Goal: Obtain resource: Obtain resource

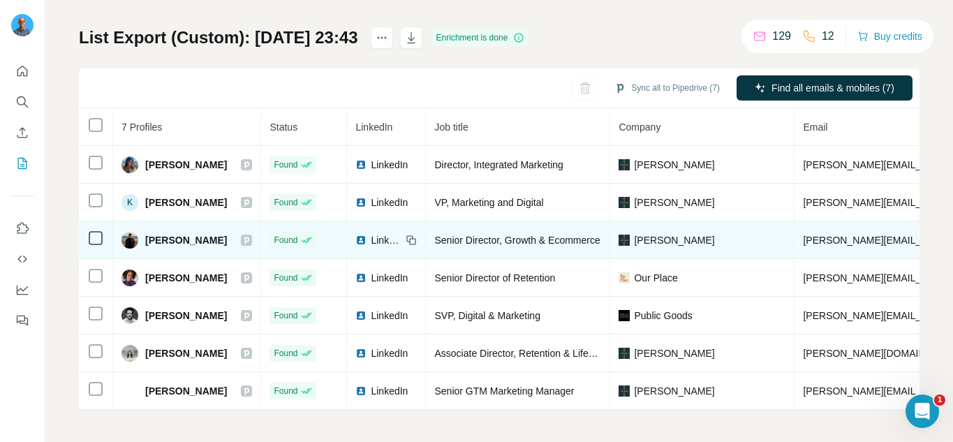
scroll to position [84, 0]
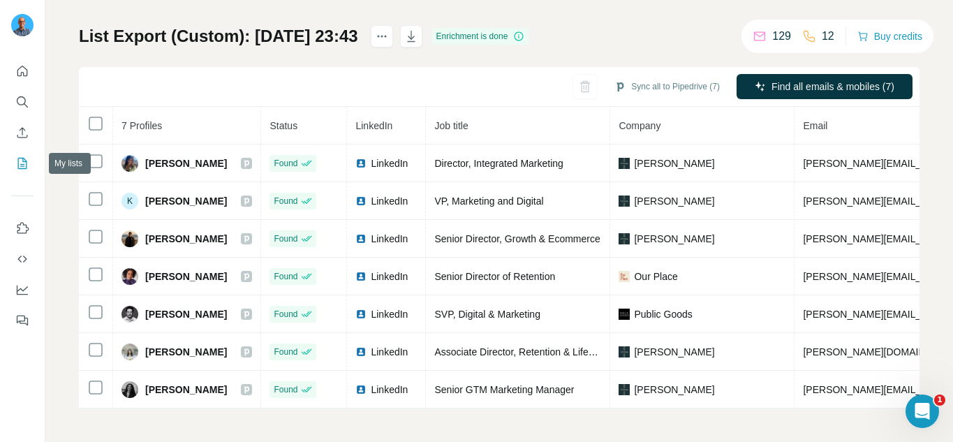
click at [22, 163] on icon "My lists" at bounding box center [22, 163] width 14 height 14
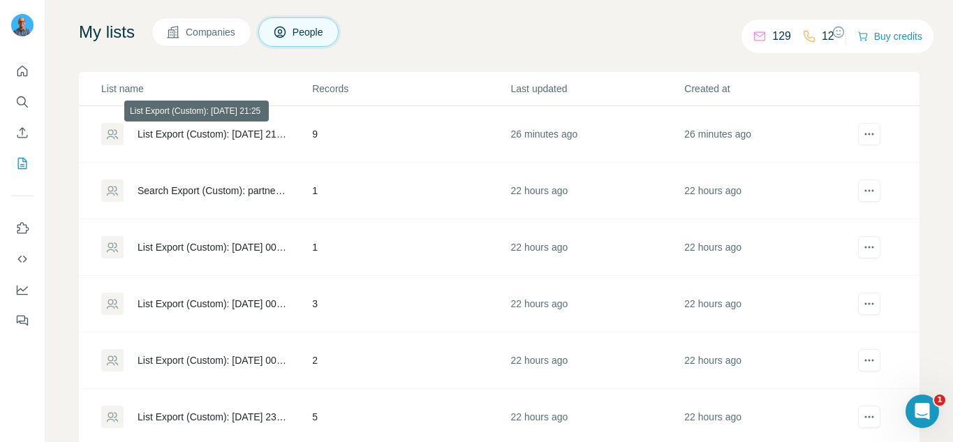
click at [150, 137] on div "List Export (Custom): [DATE] 21:25" at bounding box center [213, 134] width 151 height 14
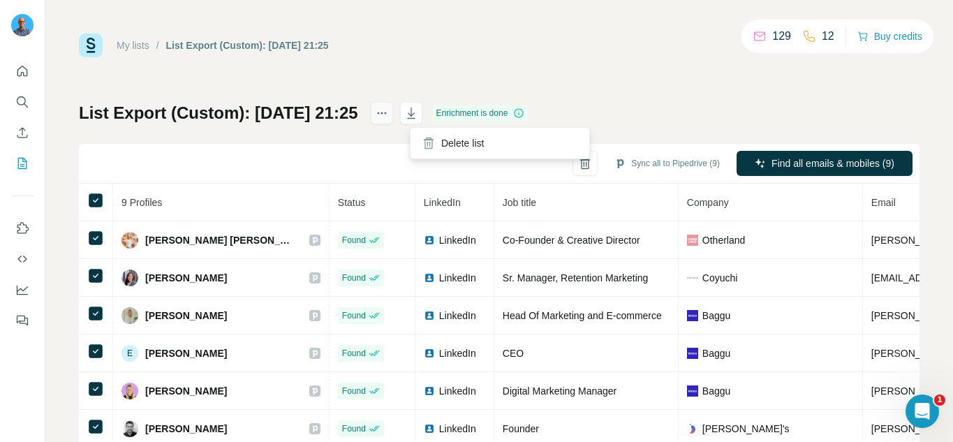
click at [389, 107] on icon "actions" at bounding box center [382, 113] width 14 height 14
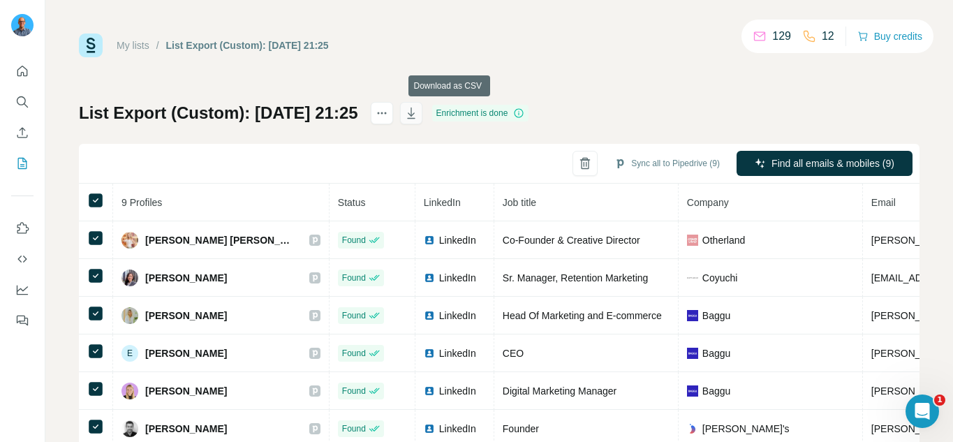
click at [418, 109] on icon "button" at bounding box center [411, 113] width 14 height 14
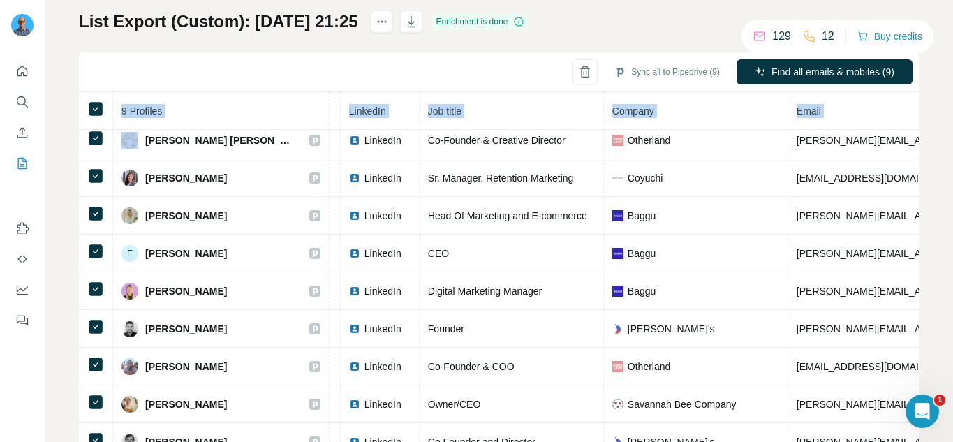
scroll to position [144, 0]
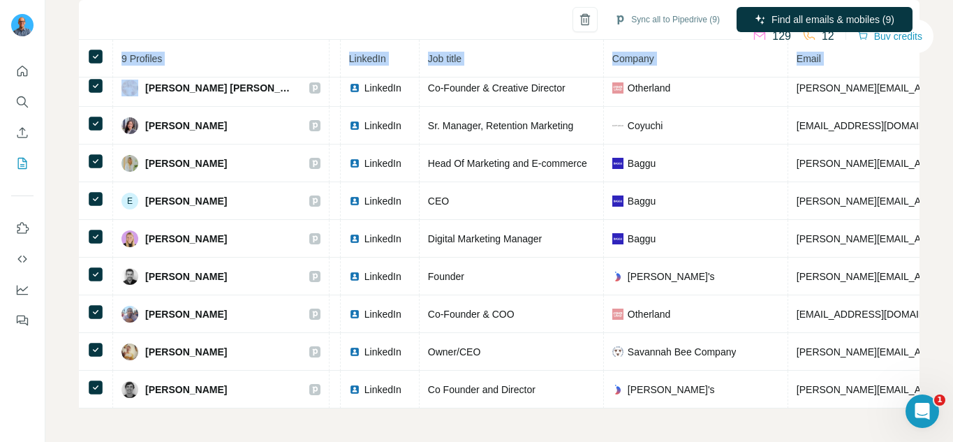
drag, startPoint x: 114, startPoint y: 235, endPoint x: 801, endPoint y: 471, distance: 726.1
click at [801, 441] on html "My lists / List Export (Custom): [DATE] 21:25 129 12 Buy credits List Export (C…" at bounding box center [476, 221] width 953 height 442
copy table "9 Profiles Status LinkedIn Job title Company Email Mobile Company website Landl…"
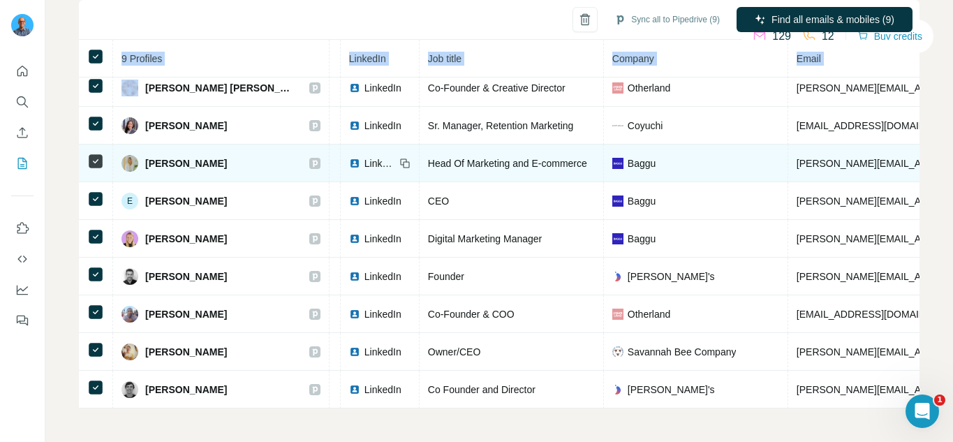
scroll to position [0, 75]
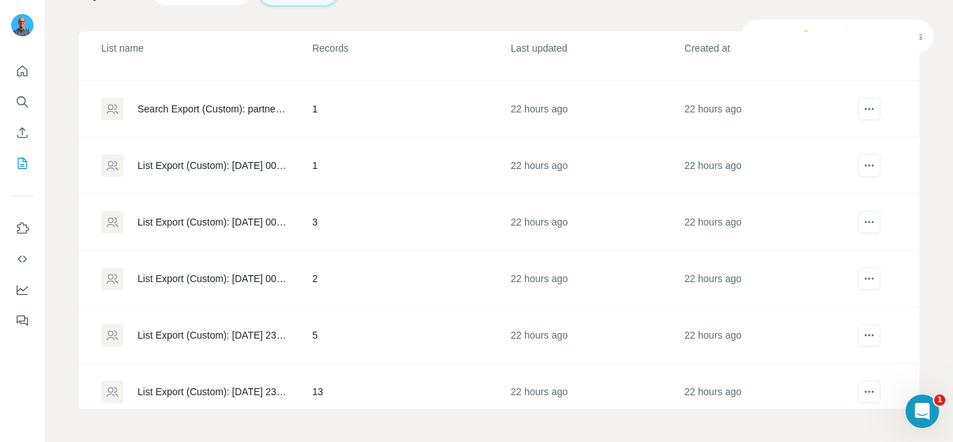
scroll to position [110, 0]
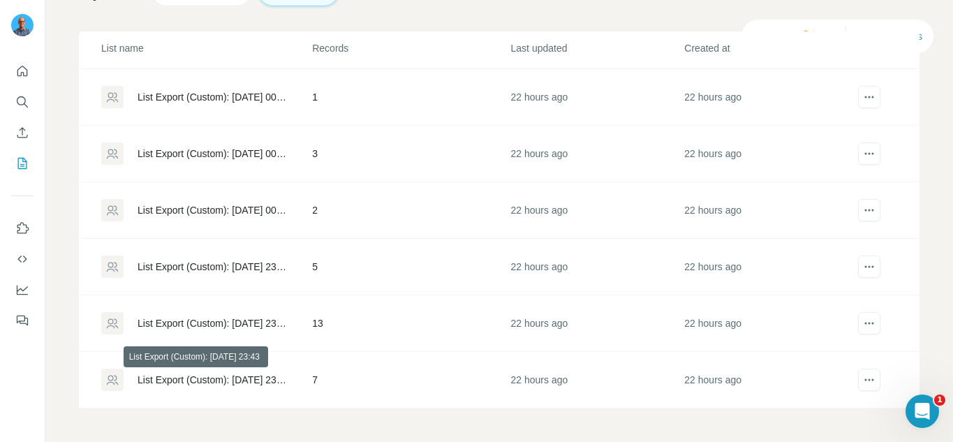
click at [232, 377] on div "List Export (Custom): [DATE] 23:43" at bounding box center [213, 380] width 151 height 14
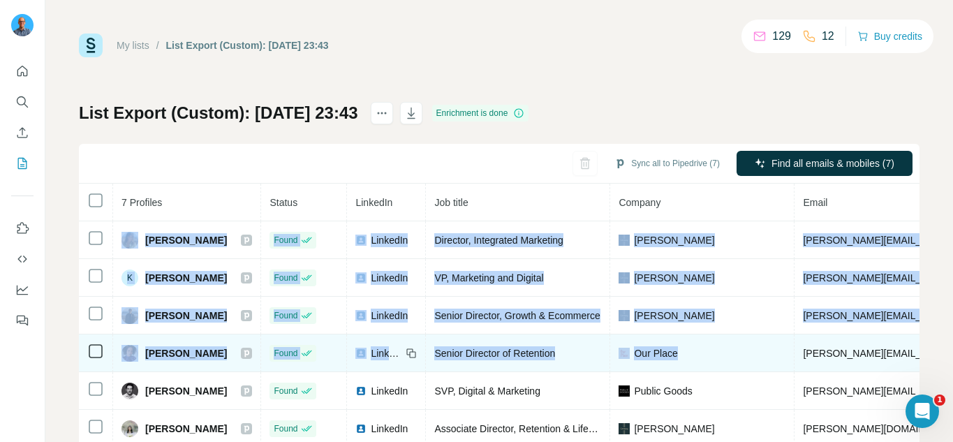
drag, startPoint x: 112, startPoint y: 234, endPoint x: 713, endPoint y: 348, distance: 611.2
click at [714, 349] on tbody "[PERSON_NAME] Found LinkedIn Director, Integrated Marketing Caraway [EMAIL_ADDR…" at bounding box center [835, 353] width 1512 height 264
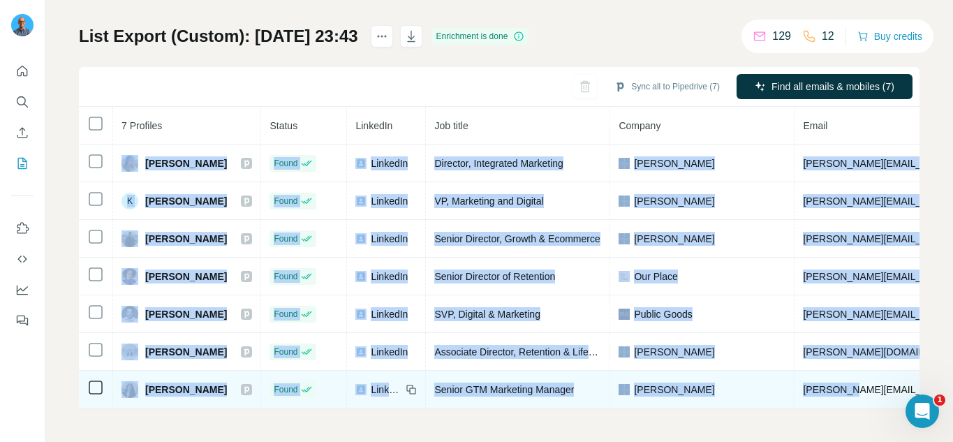
click at [873, 386] on span "[PERSON_NAME][EMAIL_ADDRESS][PERSON_NAME][DOMAIN_NAME]" at bounding box center [966, 389] width 327 height 11
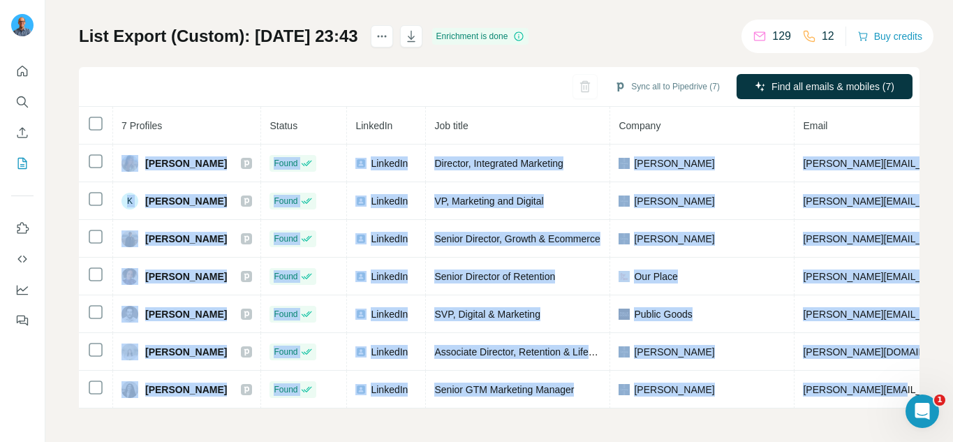
click at [913, 385] on div "My lists / List Export (Custom): [DATE] 23:43 129 12 Buy credits List Export (C…" at bounding box center [499, 221] width 908 height 442
copy tbody "[PERSON_NAME] Found LinkedIn Director, Integrated Marketing Caraway [EMAIL_ADDR…"
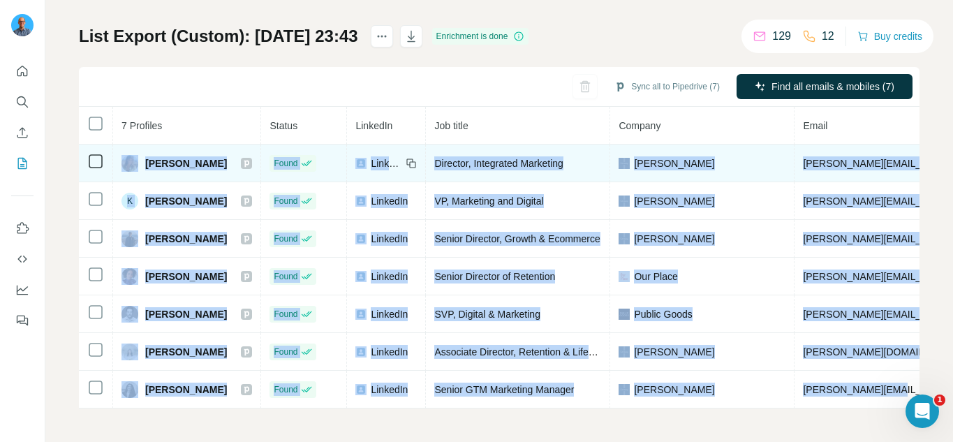
scroll to position [0, 0]
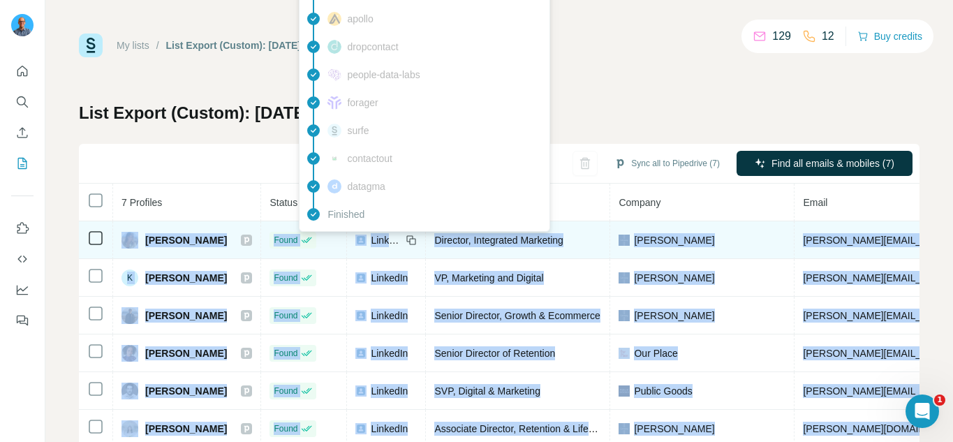
copy tbody "[PERSON_NAME] Found LinkedIn Director, Integrated Marketing Caraway [EMAIL_ADDR…"
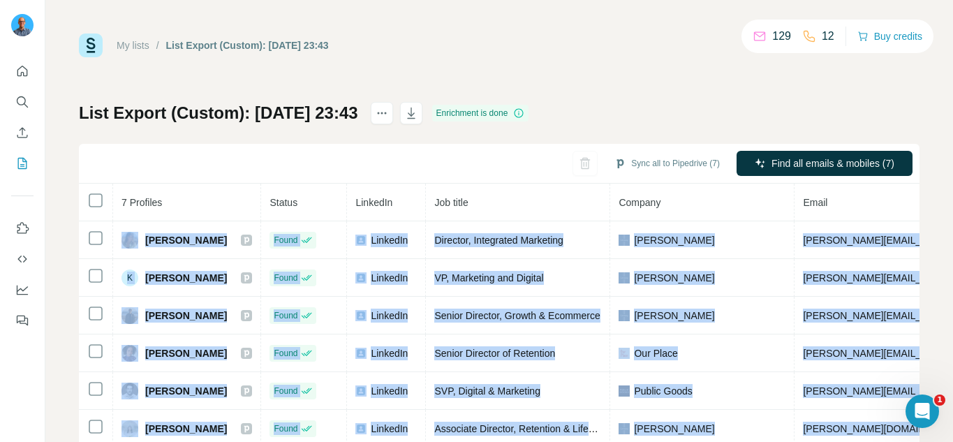
scroll to position [84, 0]
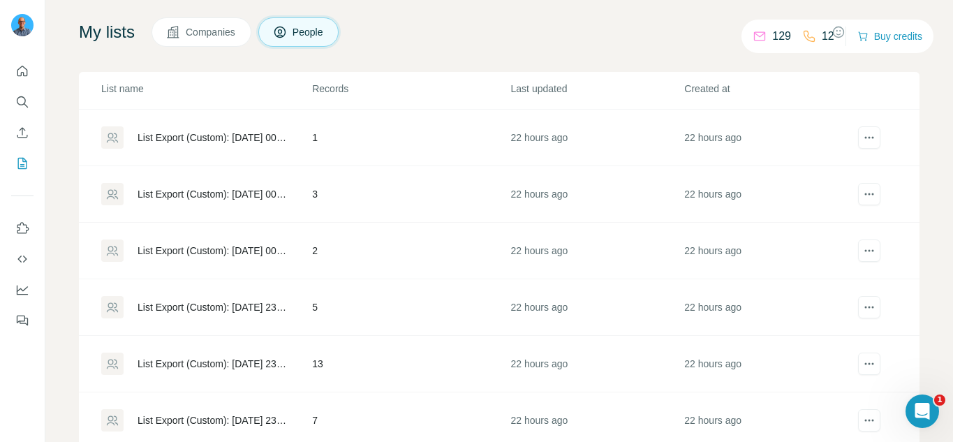
scroll to position [125, 0]
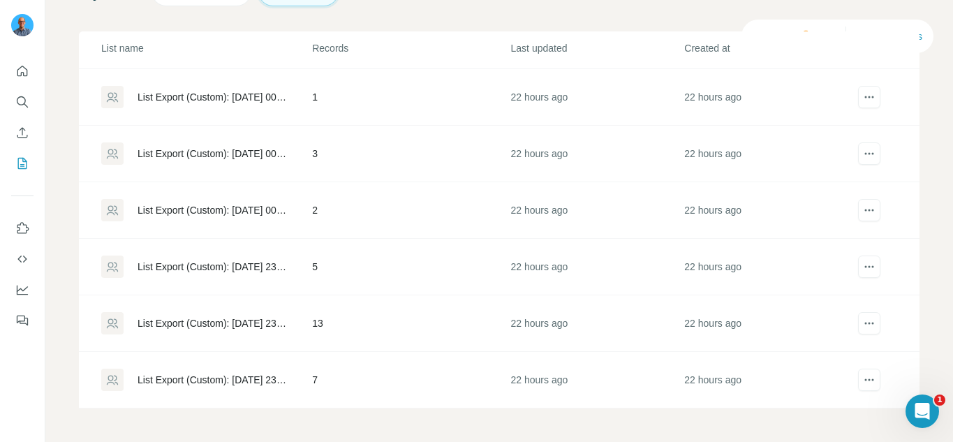
click at [226, 376] on div "List Export (Custom): [DATE] 23:43" at bounding box center [213, 380] width 151 height 14
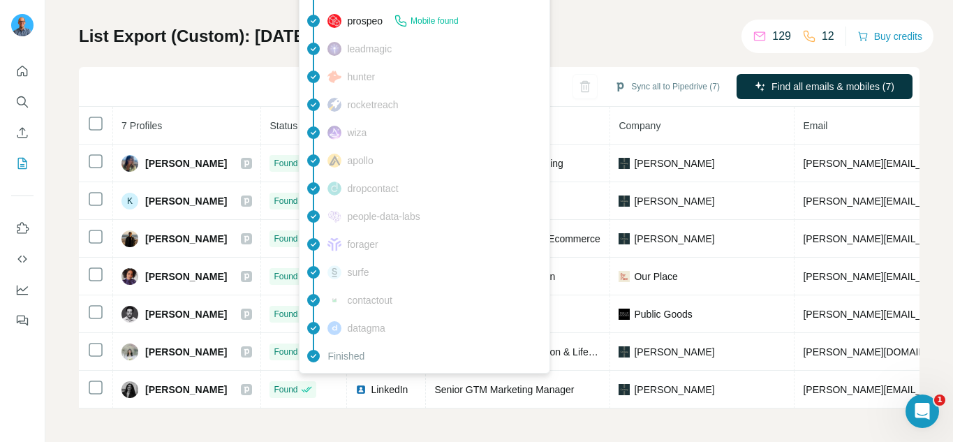
scroll to position [84, 0]
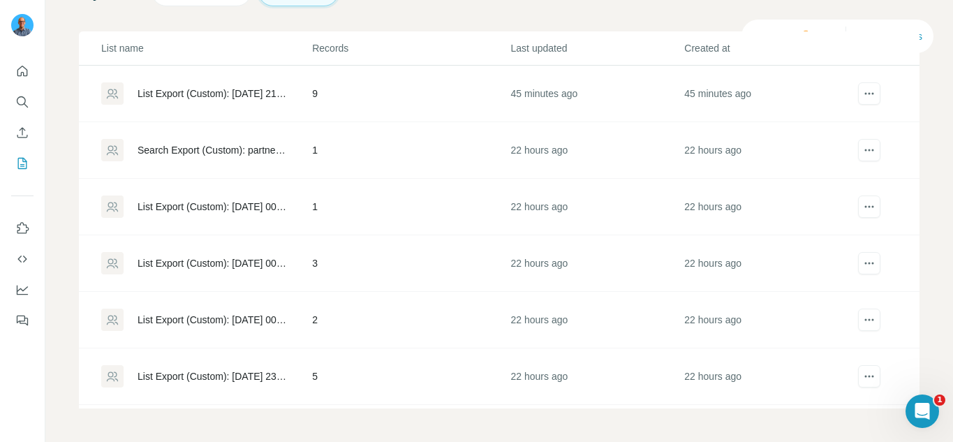
scroll to position [110, 0]
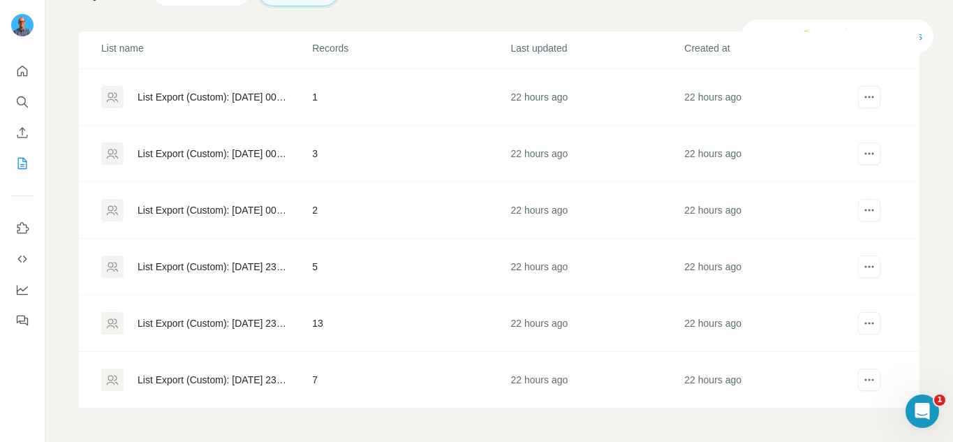
click at [243, 322] on div "List Export (Custom): [DATE] 23:57" at bounding box center [213, 323] width 151 height 14
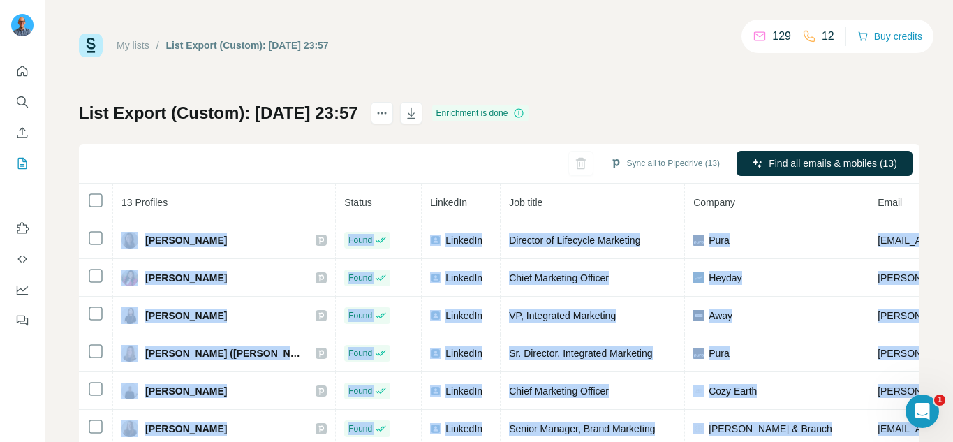
drag, startPoint x: 116, startPoint y: 237, endPoint x: 405, endPoint y: 387, distance: 325.4
click at [406, 387] on body "My lists / List Export (Custom): [DATE] 23:57 129 12 Buy credits List Export (C…" at bounding box center [476, 221] width 953 height 442
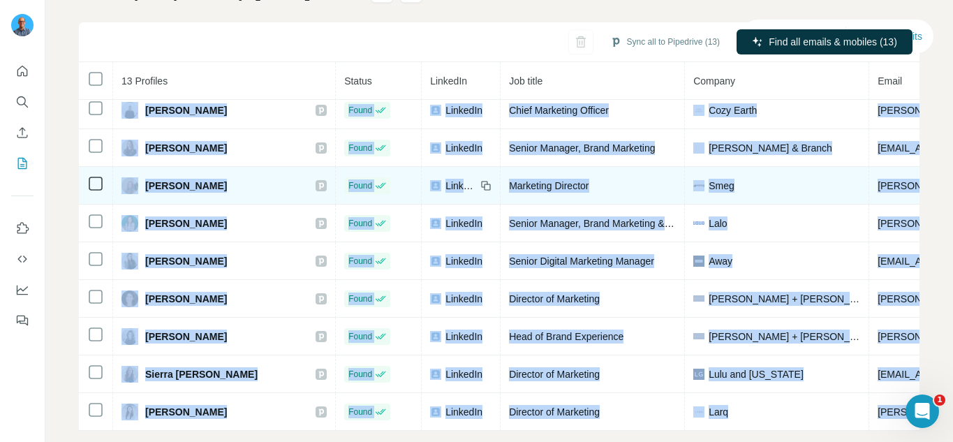
scroll to position [144, 0]
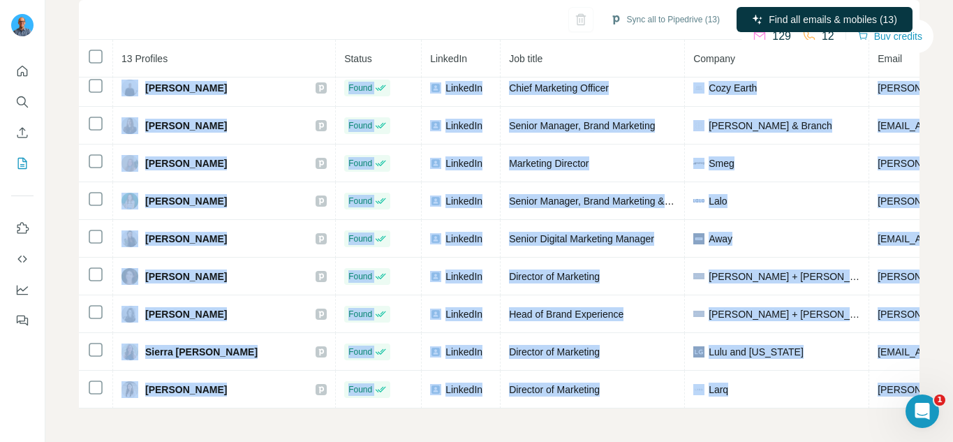
copy body "[PERSON_NAME] Found LinkedIn Director of Lifecycle Marketing Pura [EMAIL_ADDRES…"
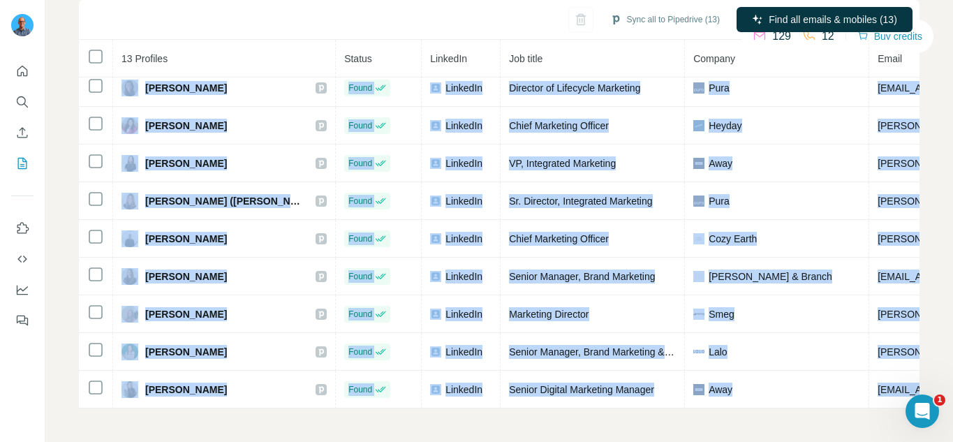
scroll to position [0, 0]
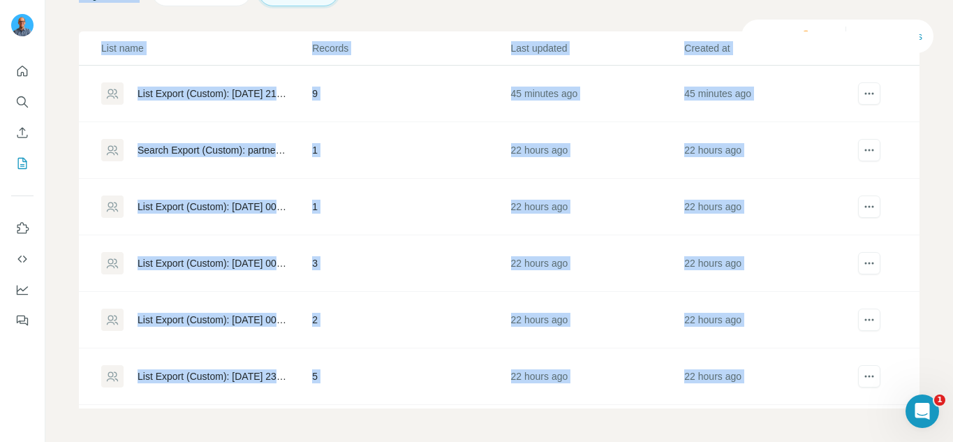
scroll to position [110, 0]
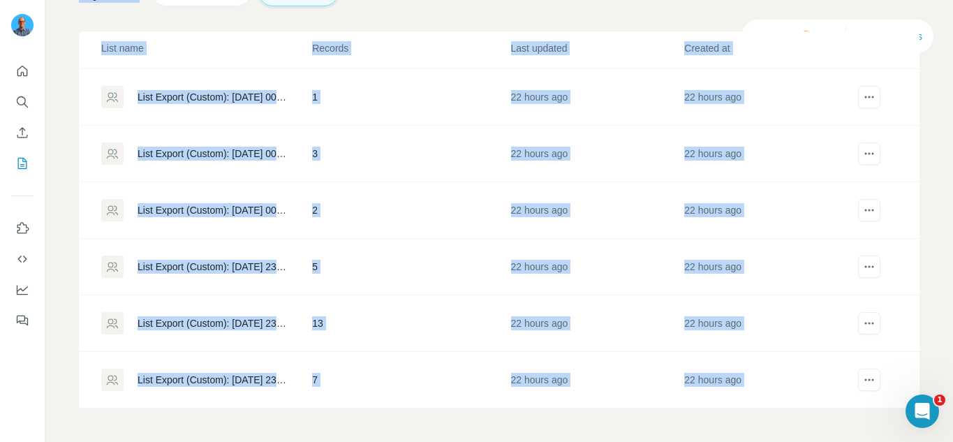
click at [225, 266] on div "List Export (Custom): [DATE] 23:58" at bounding box center [213, 267] width 151 height 14
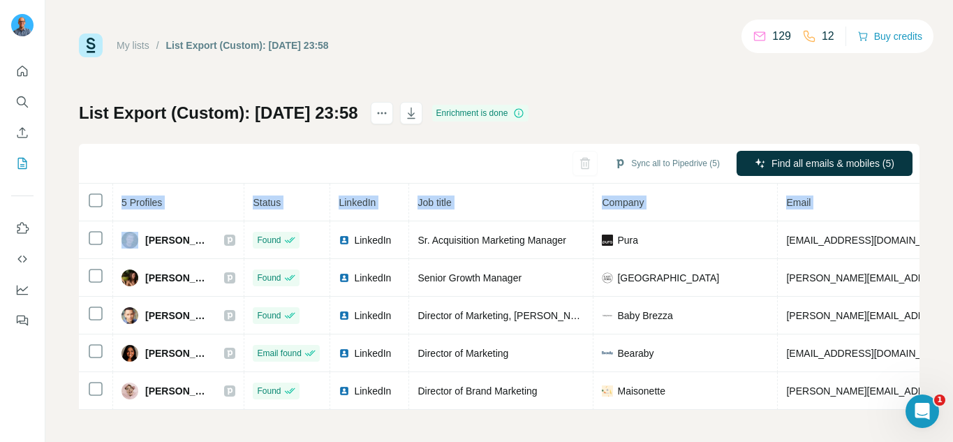
drag, startPoint x: 114, startPoint y: 242, endPoint x: 853, endPoint y: 432, distance: 763.5
click at [854, 433] on div "My lists / List Export (Custom): [DATE] 23:58 129 12 Buy credits List Export (C…" at bounding box center [499, 221] width 908 height 442
copy table "5 Profiles Status LinkedIn Job title Company Email Mobile Company website Landl…"
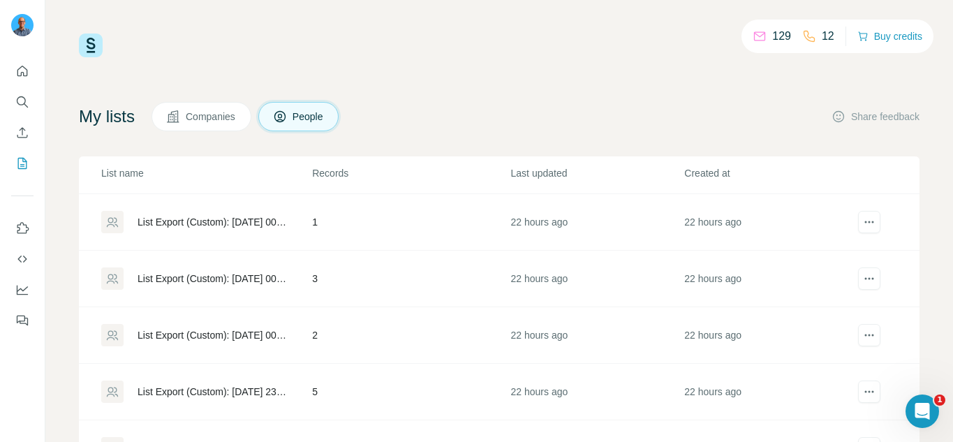
scroll to position [33, 0]
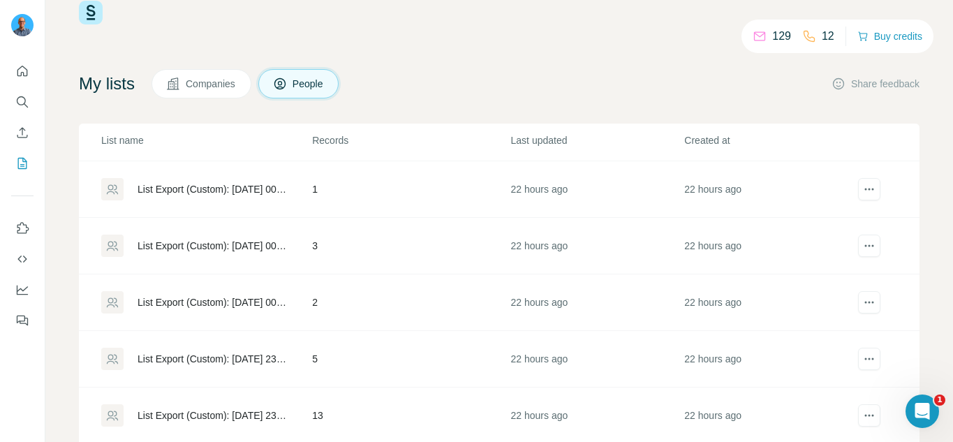
click at [246, 299] on div "List Export (Custom): [DATE] 00:00" at bounding box center [213, 302] width 151 height 14
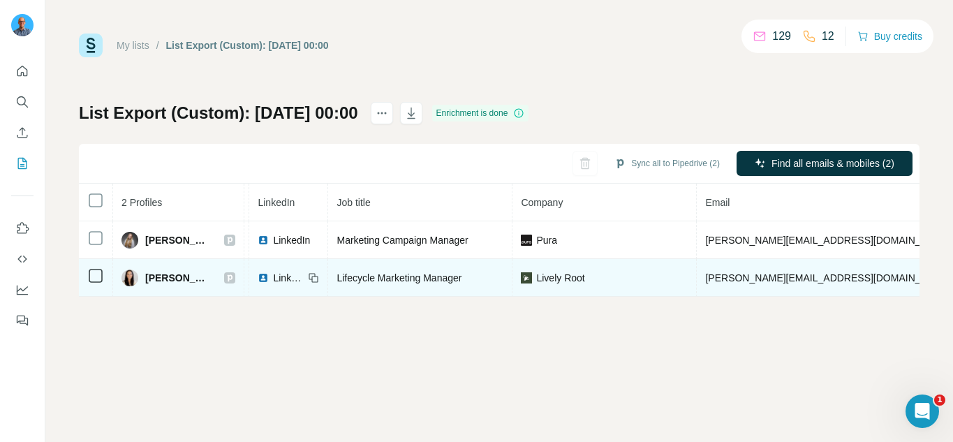
scroll to position [0, 302]
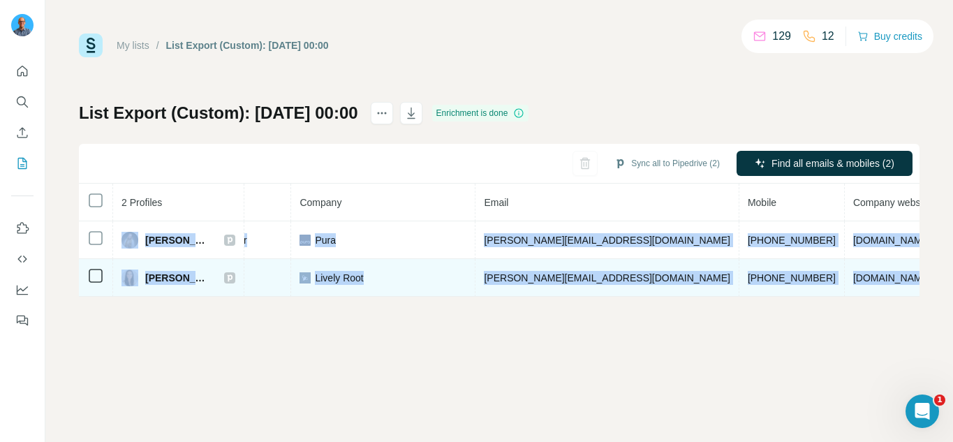
drag, startPoint x: 118, startPoint y: 234, endPoint x: 918, endPoint y: 286, distance: 801.8
click at [918, 286] on tbody "[PERSON_NAME] Found LinkedIn Marketing Campaign Manager Pura [EMAIL_ADDRESS][DO…" at bounding box center [445, 258] width 1337 height 75
copy tbody "[PERSON_NAME] Found LinkedIn Marketing Campaign Manager Pura [EMAIL_ADDRESS][DO…"
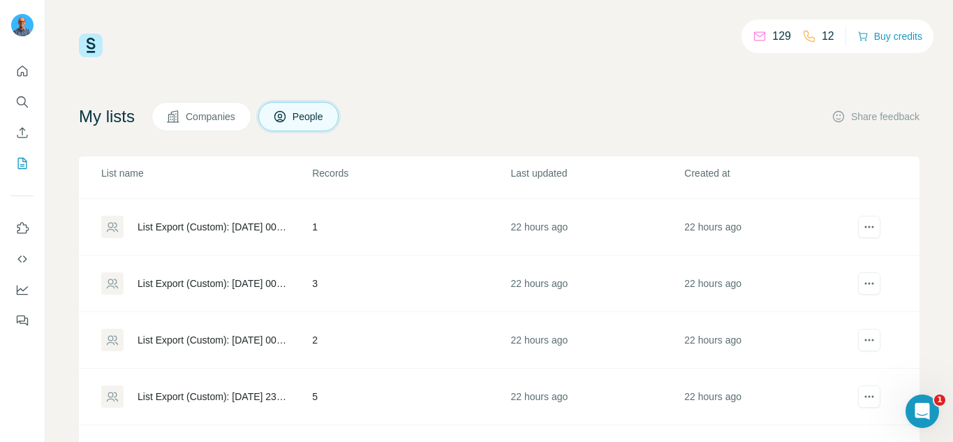
scroll to position [110, 0]
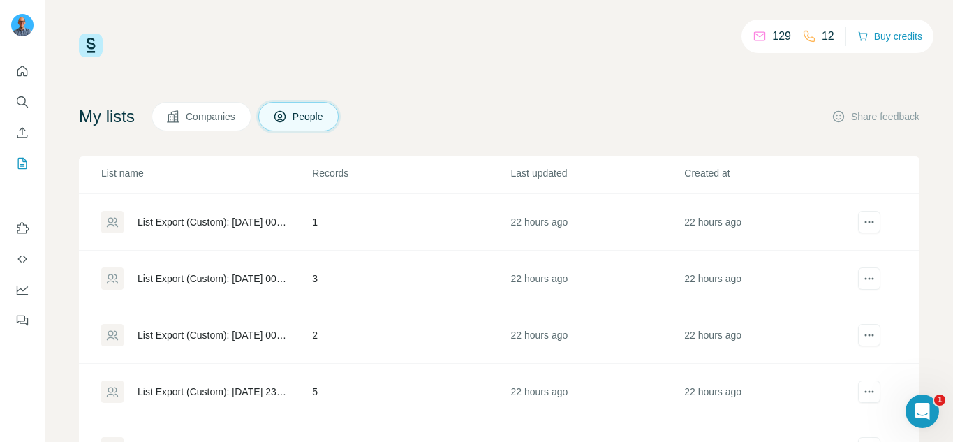
click at [257, 274] on div "List Export (Custom): [DATE] 00:01" at bounding box center [213, 279] width 151 height 14
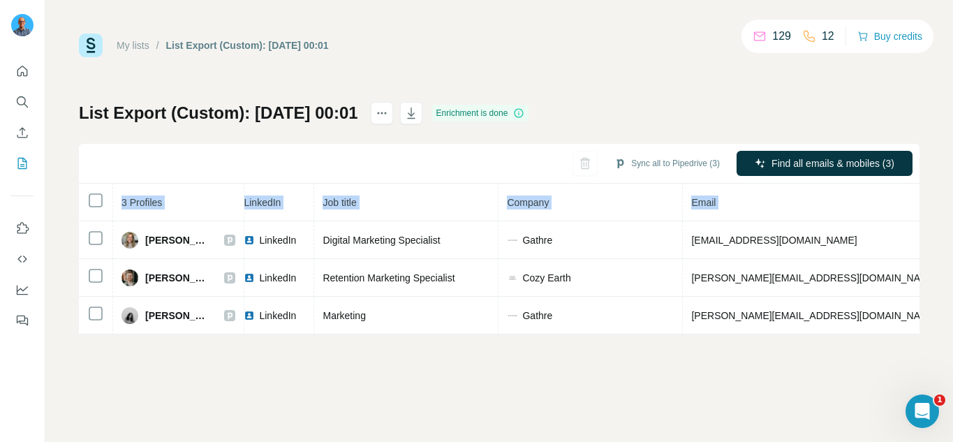
drag, startPoint x: 112, startPoint y: 236, endPoint x: 910, endPoint y: 360, distance: 806.9
click at [910, 360] on div "My lists / List Export (Custom): [DATE] 00:01 129 12 Buy credits List Export (C…" at bounding box center [499, 221] width 908 height 442
copy thead "3 Profiles Status LinkedIn Job title Company Email Mobile Company website Landl…"
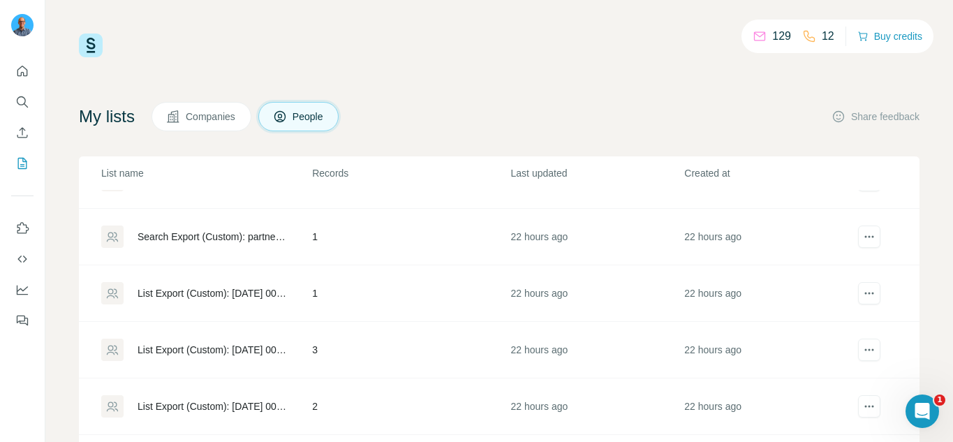
scroll to position [39, 0]
click at [235, 289] on div "List Export (Custom): [DATE] 00:02" at bounding box center [213, 293] width 151 height 14
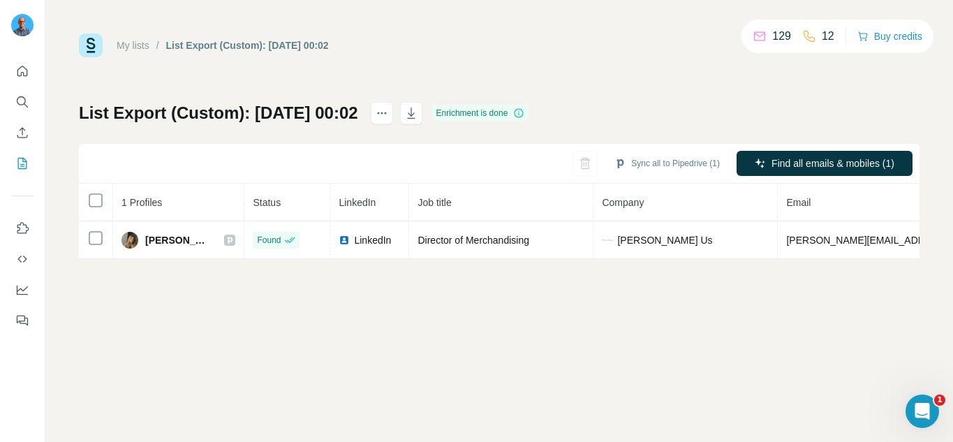
drag, startPoint x: 271, startPoint y: 222, endPoint x: 247, endPoint y: 217, distance: 24.2
click at [256, 219] on table "1 Profiles Status LinkedIn Job title Company Email Mobile Company website Landl…" at bounding box center [747, 221] width 1337 height 75
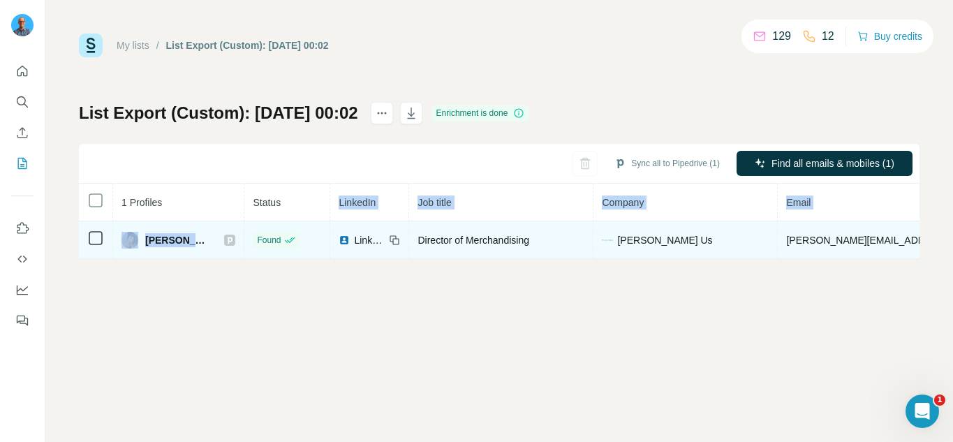
click at [110, 232] on td at bounding box center [96, 240] width 34 height 38
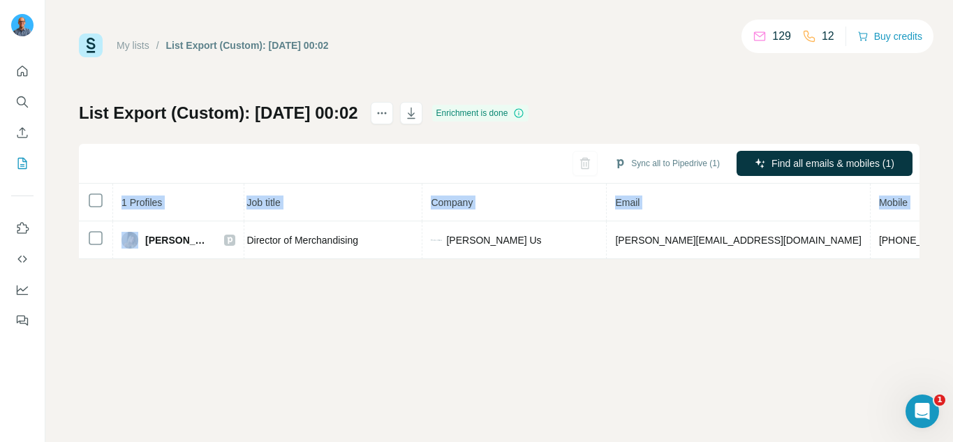
scroll to position [0, 274]
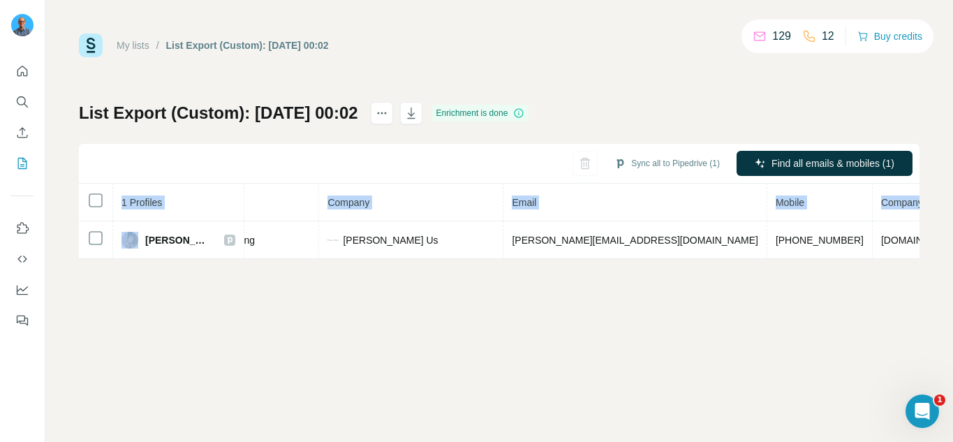
drag, startPoint x: 114, startPoint y: 232, endPoint x: 932, endPoint y: 298, distance: 820.9
click at [932, 298] on div "My lists / List Export (Custom): [DATE] 00:02 129 12 Buy credits List Export (C…" at bounding box center [499, 221] width 908 height 442
copy table "1 Profiles Status LinkedIn Job title Company Email Mobile Company website Landl…"
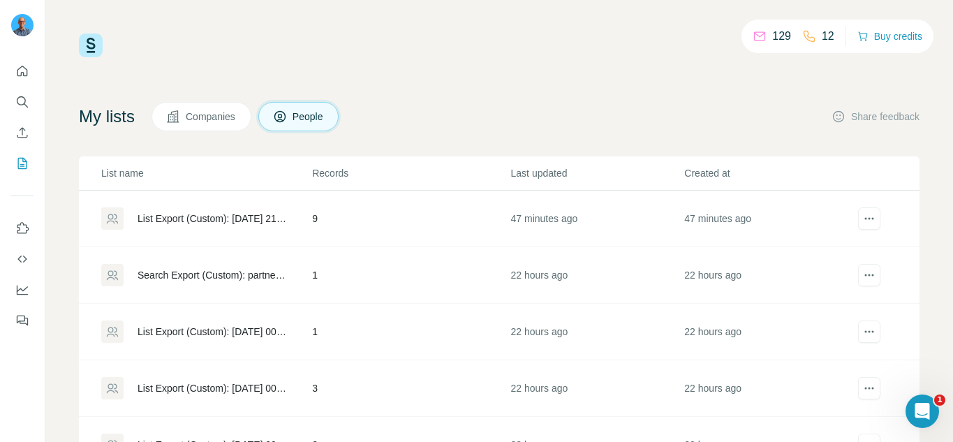
scroll to position [1, 0]
click at [252, 274] on div "Search Export (Custom): partnerships - [DATE] 00:03" at bounding box center [213, 274] width 151 height 14
drag, startPoint x: 179, startPoint y: 212, endPoint x: 182, endPoint y: 219, distance: 7.8
click at [182, 219] on div "List Export (Custom): [DATE] 21:25" at bounding box center [213, 219] width 151 height 14
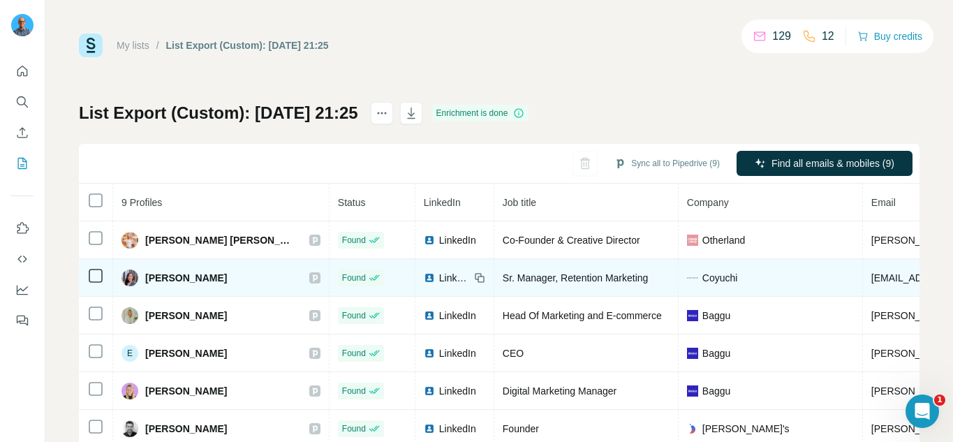
scroll to position [16, 0]
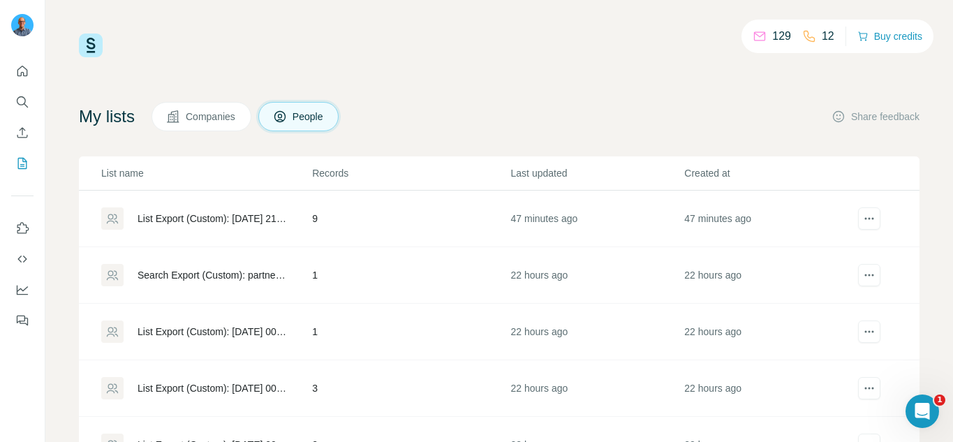
click at [226, 129] on button "Companies" at bounding box center [201, 116] width 100 height 29
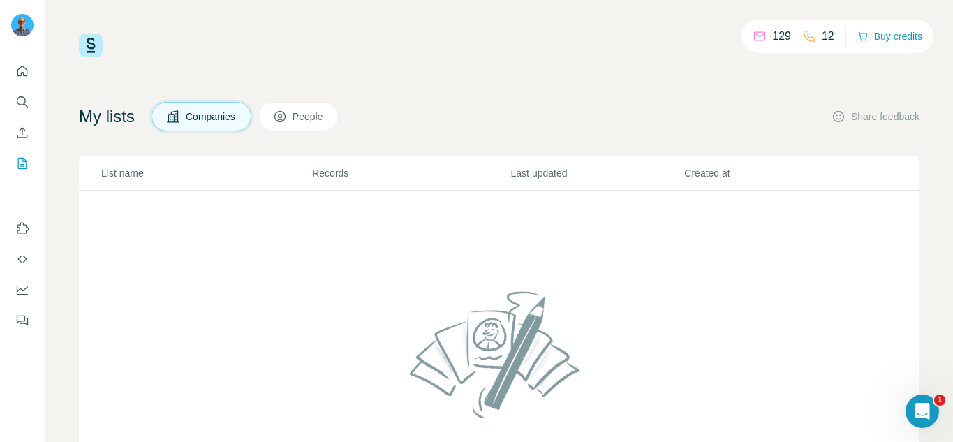
click at [313, 110] on span "People" at bounding box center [309, 117] width 32 height 14
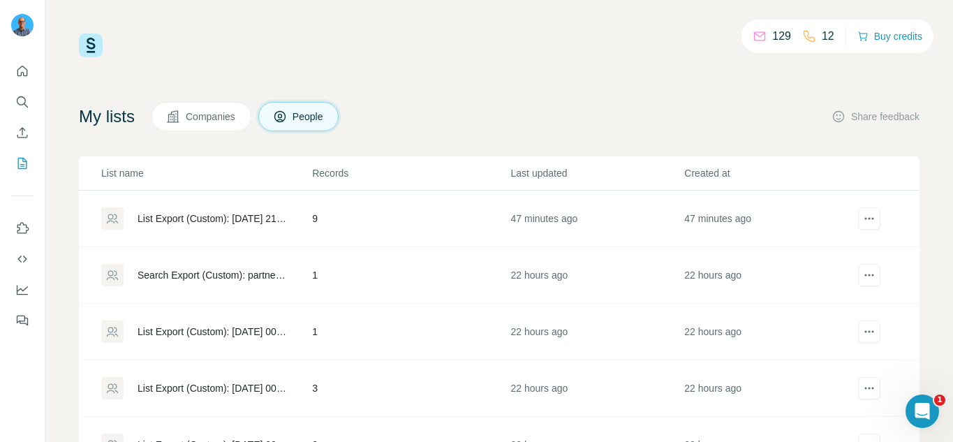
scroll to position [110, 0]
